Goal: Information Seeking & Learning: Find specific fact

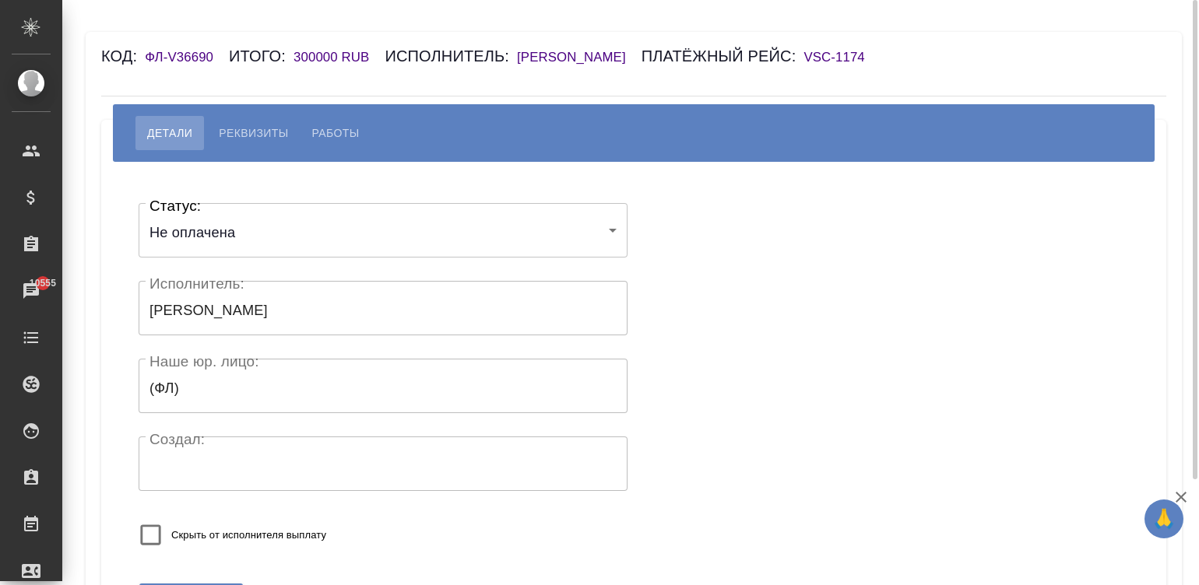
click at [260, 128] on span "Реквизиты" at bounding box center [253, 133] width 69 height 19
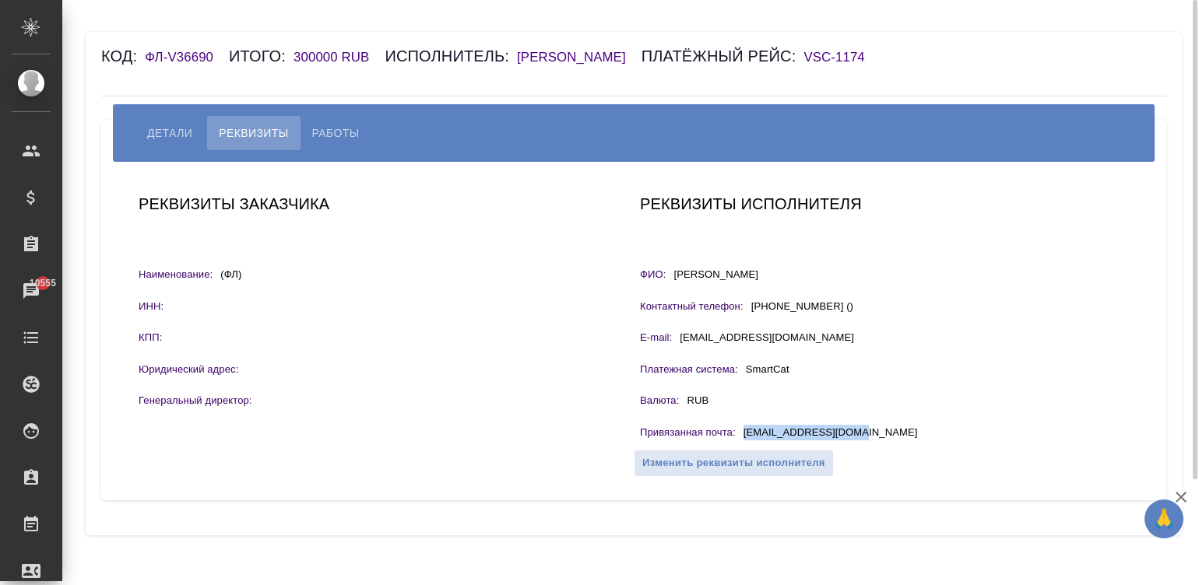
drag, startPoint x: 867, startPoint y: 433, endPoint x: 741, endPoint y: 436, distance: 125.4
click at [741, 436] on div "Привязанная почта : ofmiceandmen@mail.ru" at bounding box center [884, 434] width 489 height 19
copy p "ofmiceandmen@mail.ru"
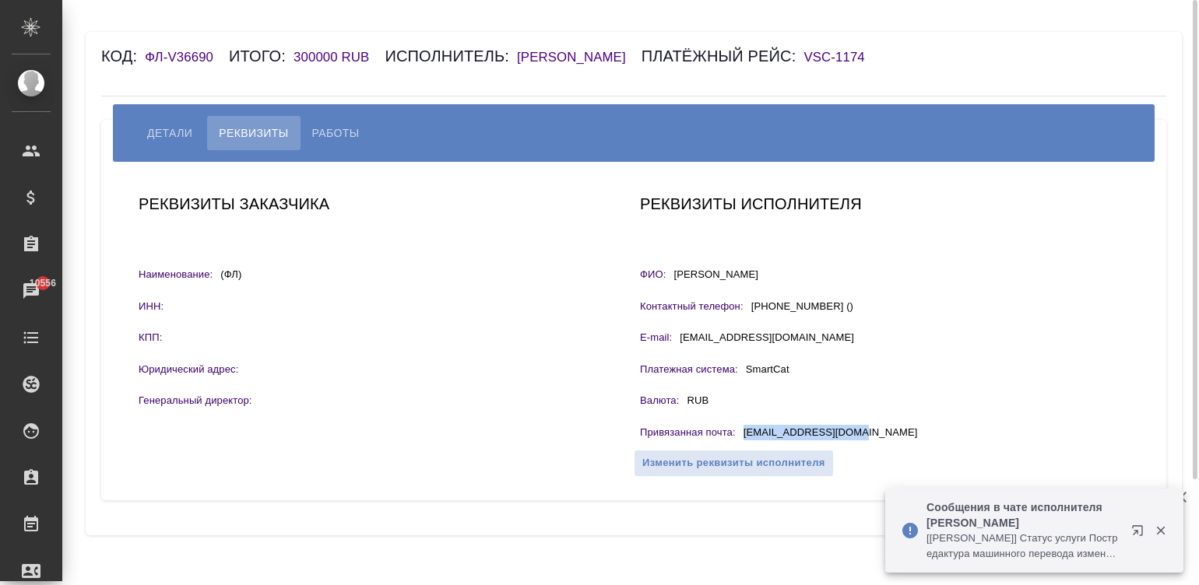
drag, startPoint x: 815, startPoint y: 271, endPoint x: 668, endPoint y: 276, distance: 147.2
click at [668, 276] on div "ФИО: Авдей Ирина Ромуальдовна" at bounding box center [884, 276] width 489 height 19
copy div "ФИО: Авдей Ирина Ромуальдовна"
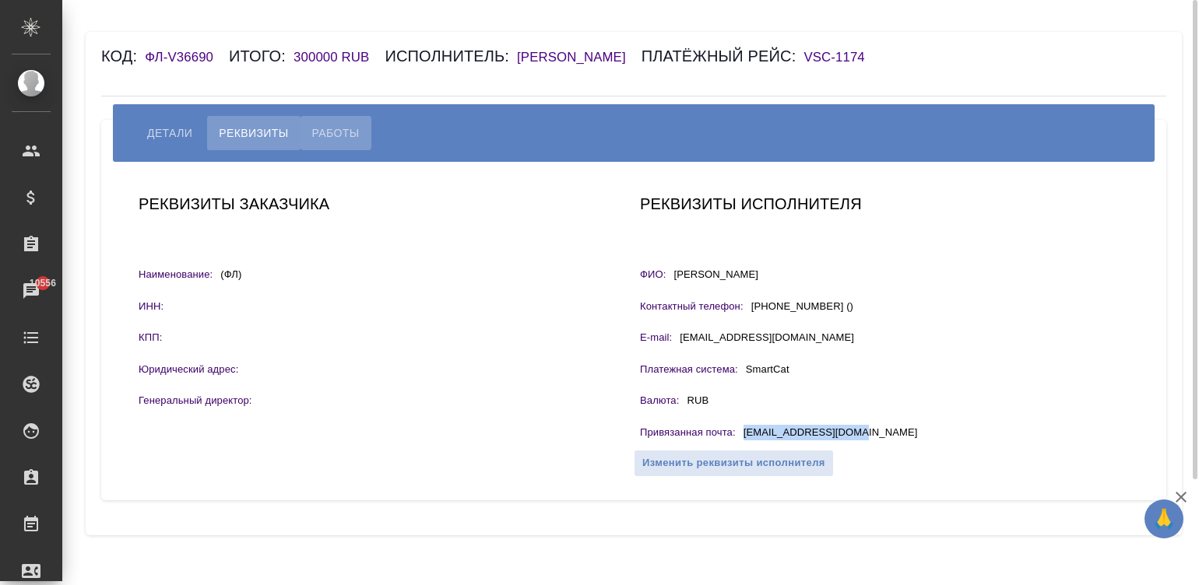
click at [332, 117] on button "Работы" at bounding box center [336, 133] width 71 height 34
select select "10"
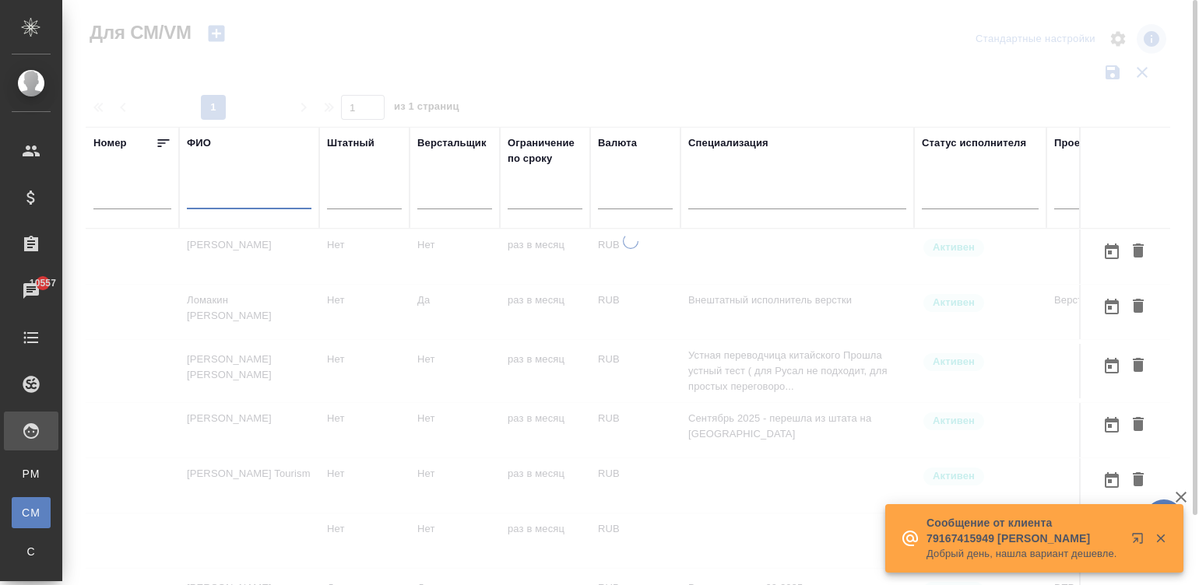
click at [493, 258] on td "Нет" at bounding box center [455, 257] width 90 height 54
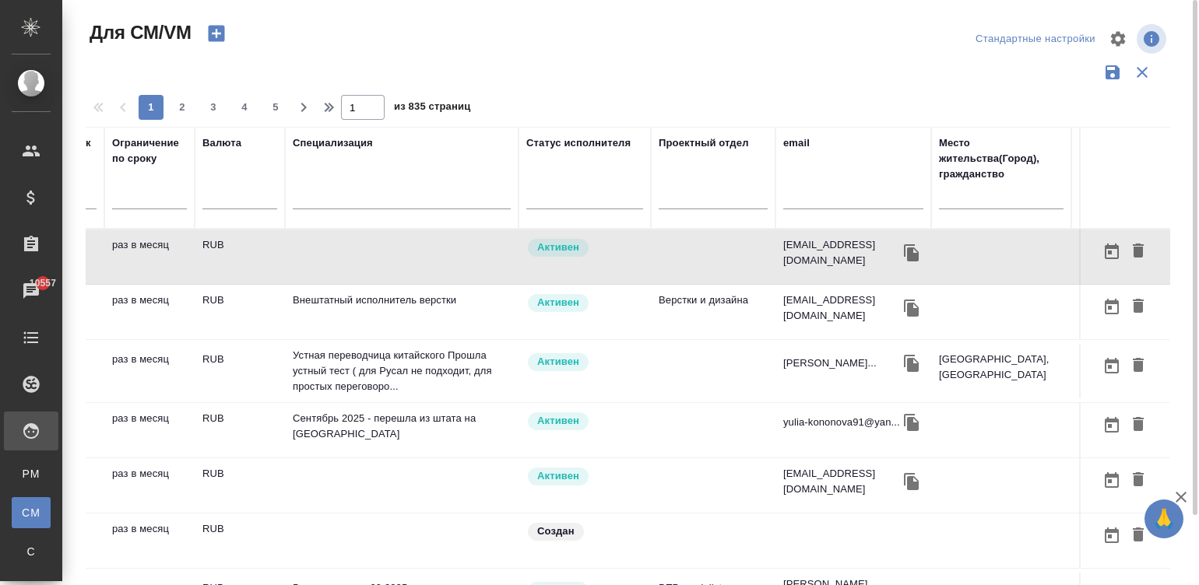
scroll to position [0, 467]
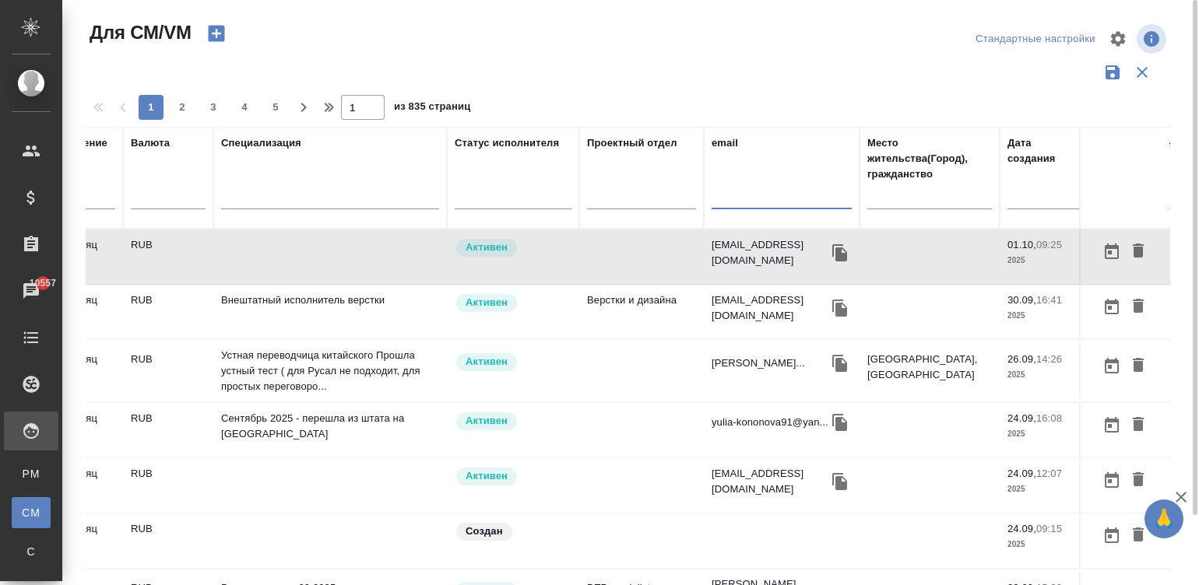
click at [741, 199] on input "text" at bounding box center [782, 199] width 140 height 19
paste input "valijonhakimov@gmail.com"
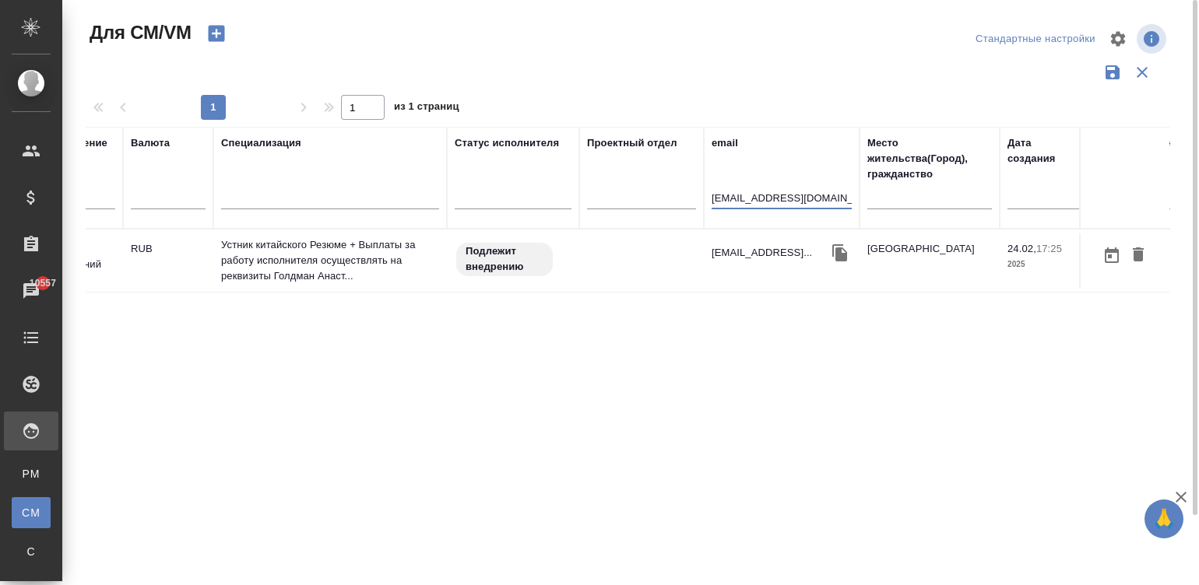
type input "valijonhakimov@gmail.com"
click at [660, 268] on td at bounding box center [641, 261] width 125 height 54
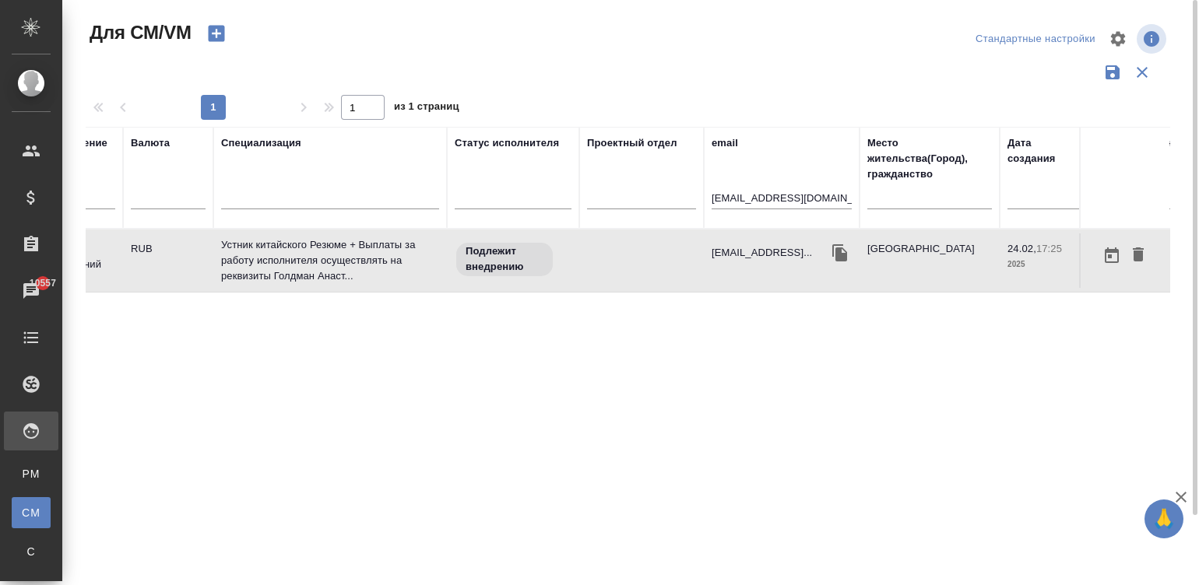
click at [660, 268] on td at bounding box center [641, 261] width 125 height 54
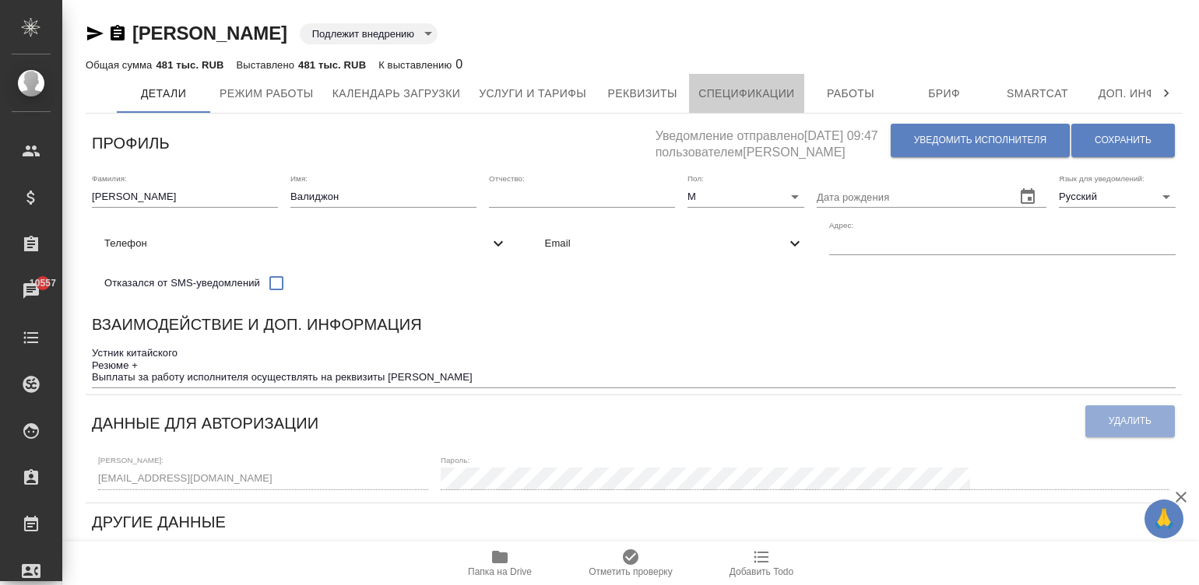
click at [736, 86] on span "Спецификации" at bounding box center [746, 93] width 96 height 19
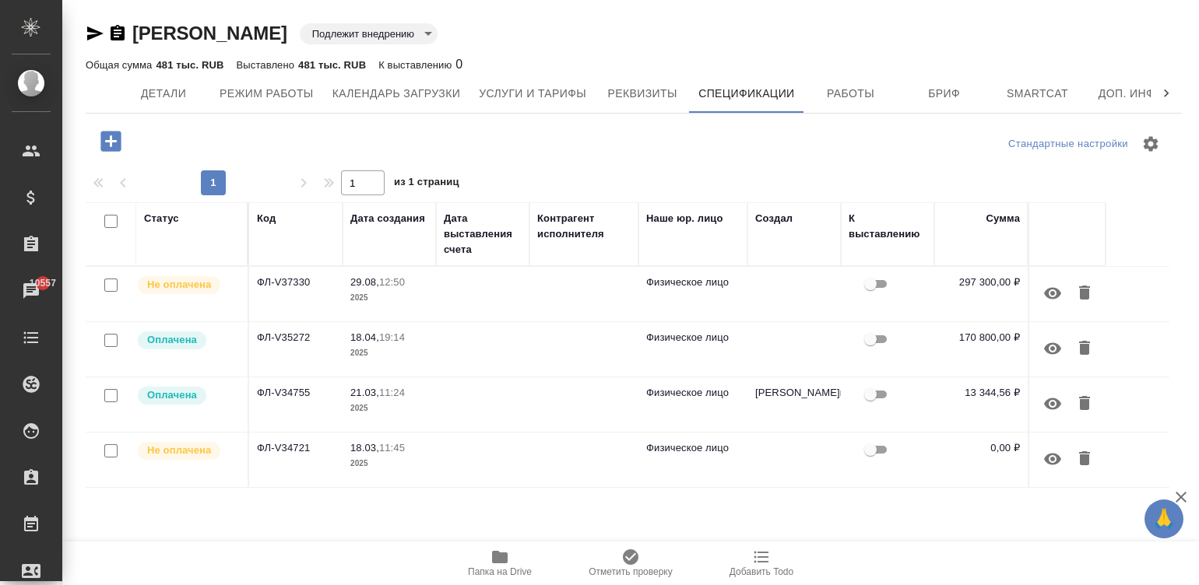
click at [502, 290] on td at bounding box center [482, 294] width 93 height 54
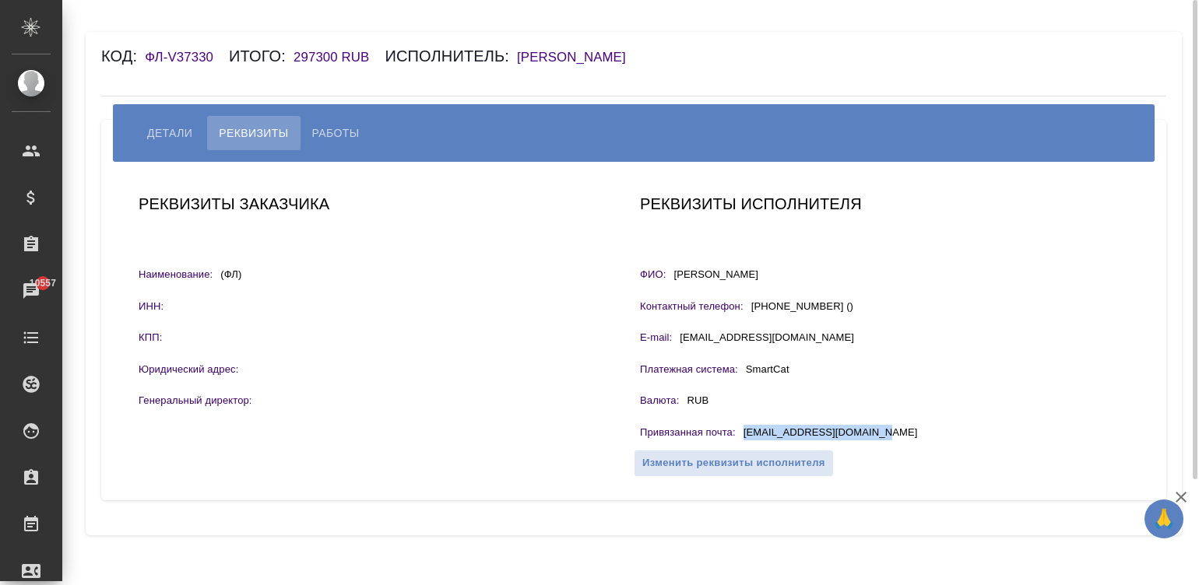
drag, startPoint x: 876, startPoint y: 428, endPoint x: 740, endPoint y: 434, distance: 136.4
click at [740, 434] on div "Привязанная почта : [EMAIL_ADDRESS][DOMAIN_NAME]" at bounding box center [884, 434] width 489 height 19
copy p "[EMAIL_ADDRESS][DOMAIN_NAME]"
drag, startPoint x: 787, startPoint y: 272, endPoint x: 671, endPoint y: 274, distance: 116.0
click at [671, 274] on div "ФИО: [PERSON_NAME]" at bounding box center [884, 276] width 489 height 19
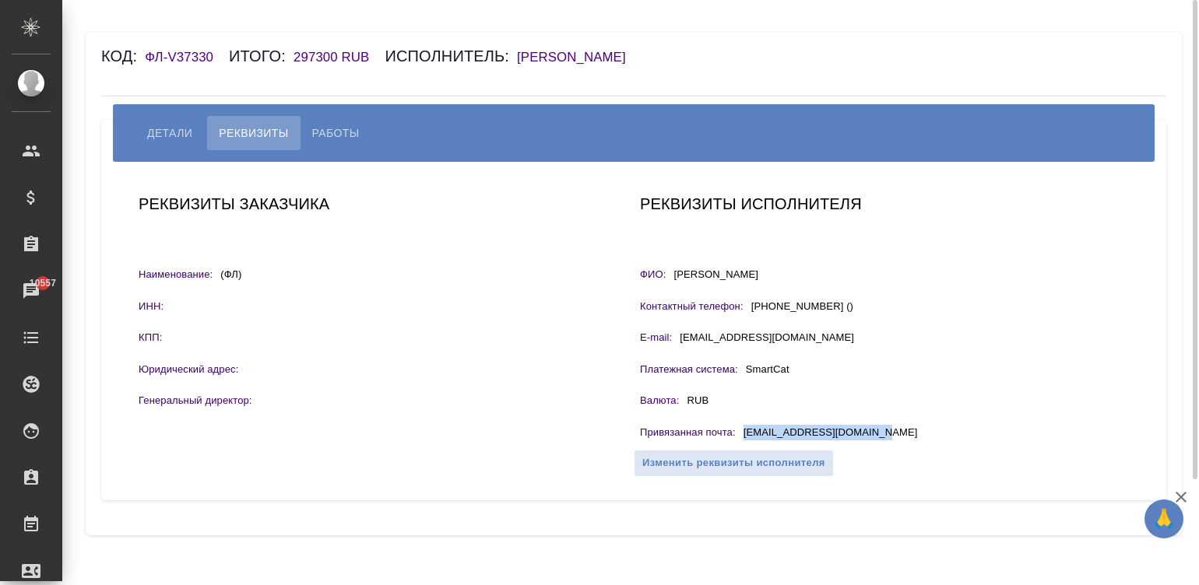
copy p "[PERSON_NAME]"
click at [332, 125] on span "Работы" at bounding box center [335, 133] width 47 height 19
select select "10"
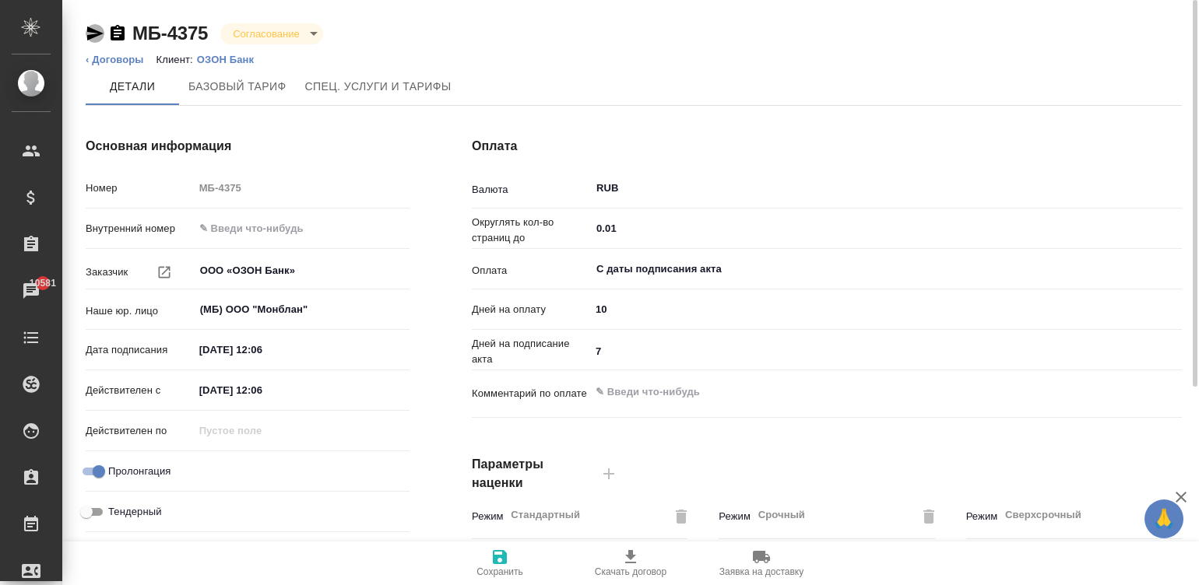
click at [104, 26] on icon "button" at bounding box center [95, 33] width 19 height 19
drag, startPoint x: 208, startPoint y: 30, endPoint x: 127, endPoint y: 35, distance: 81.2
click at [127, 35] on div "МБ-4375 Согласование confirmation" at bounding box center [204, 33] width 237 height 25
copy link "МБ-4375"
